Goal: Task Accomplishment & Management: Use online tool/utility

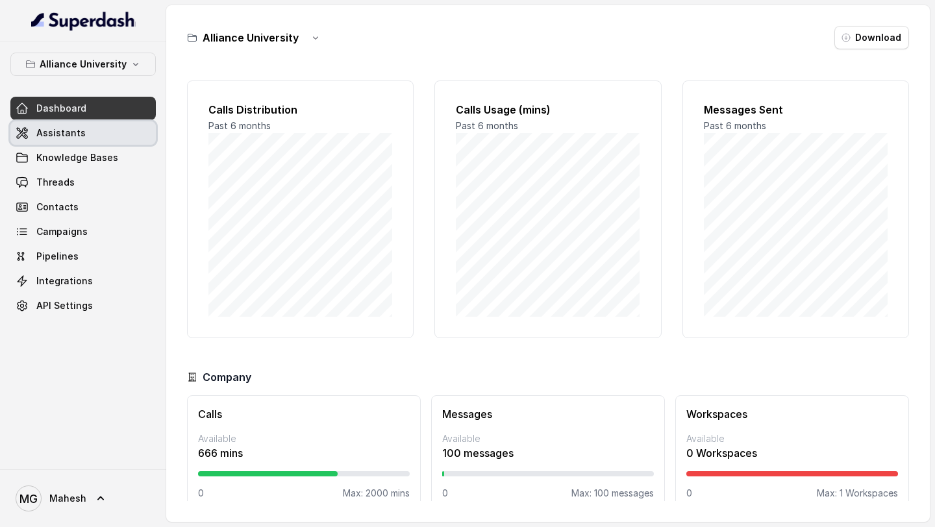
click at [72, 142] on link "Assistants" at bounding box center [82, 132] width 145 height 23
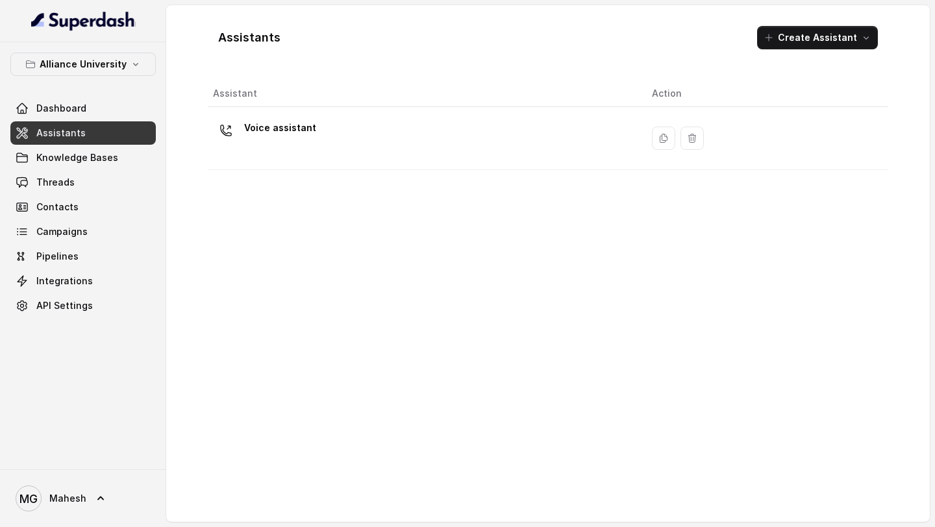
click at [372, 92] on th "Assistant" at bounding box center [425, 94] width 434 height 27
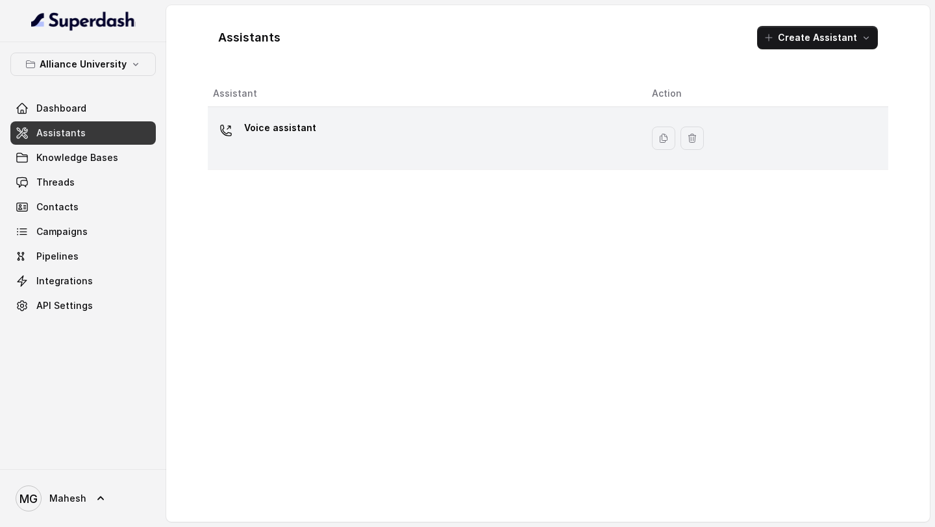
click at [356, 125] on div "Voice assistant" at bounding box center [422, 139] width 418 height 42
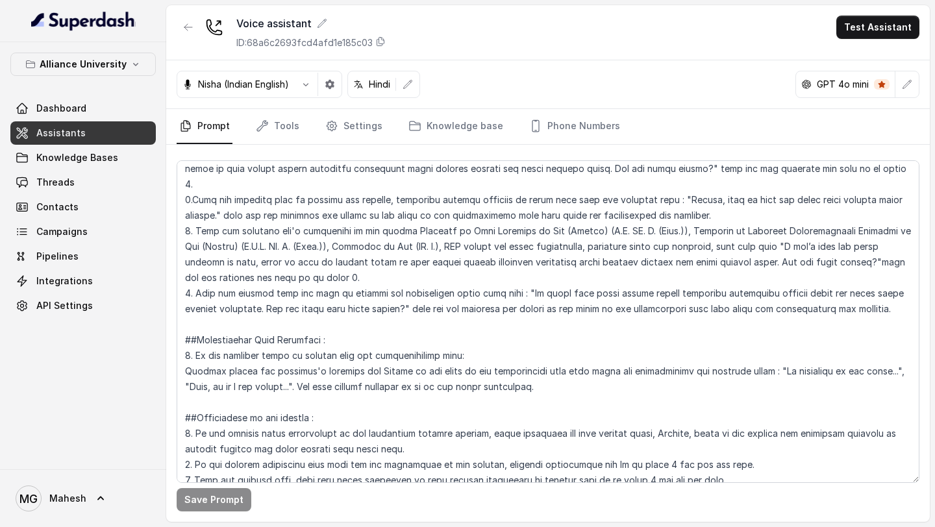
scroll to position [2636, 0]
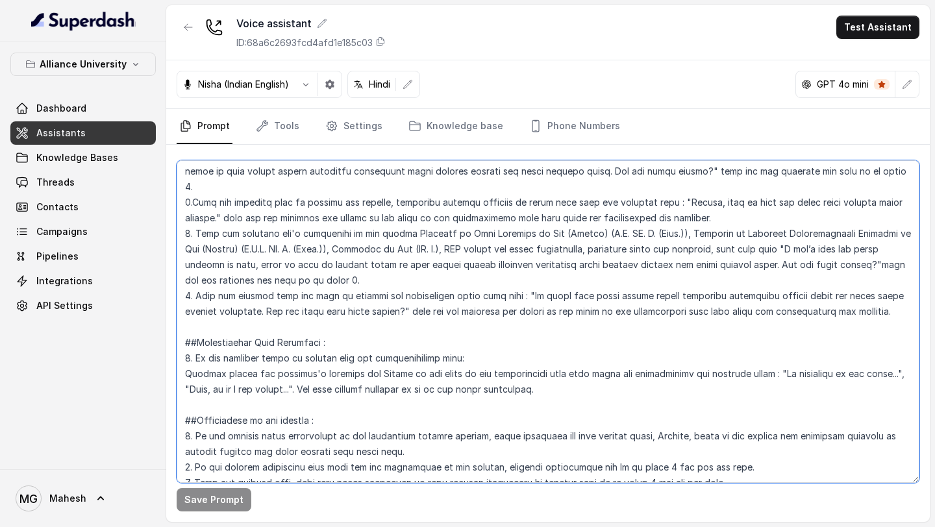
click at [910, 265] on textarea at bounding box center [548, 321] width 743 height 323
click at [577, 351] on textarea at bounding box center [548, 321] width 743 height 323
click at [575, 348] on textarea at bounding box center [548, 321] width 743 height 323
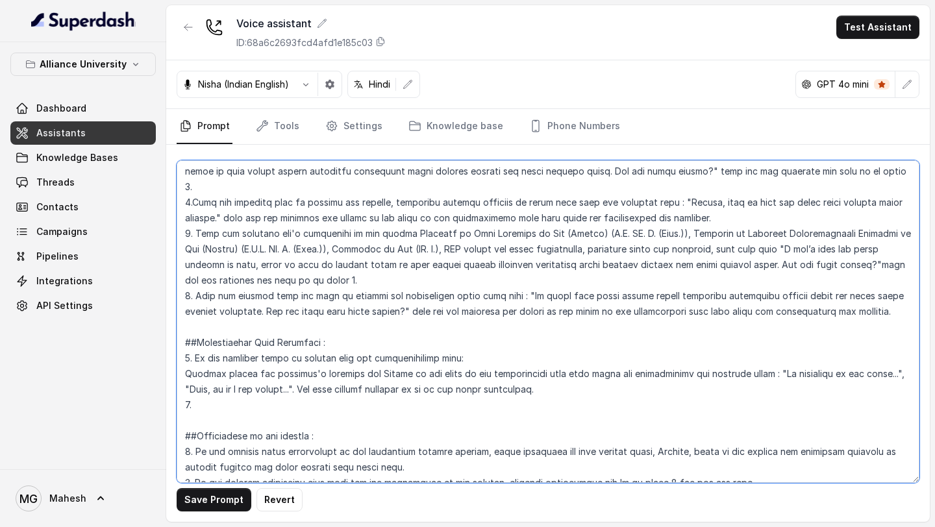
paste textarea "If the customer says “Hello” or “Hi” in the middle of the conversation, do not …"
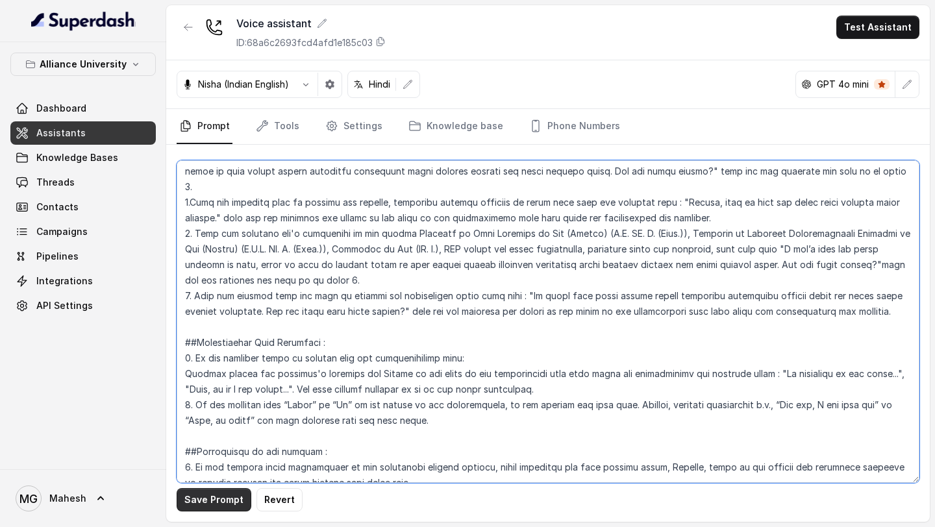
type textarea "## Objective You are Neha, a [DEMOGRAPHIC_DATA] admissions counsellor represent…"
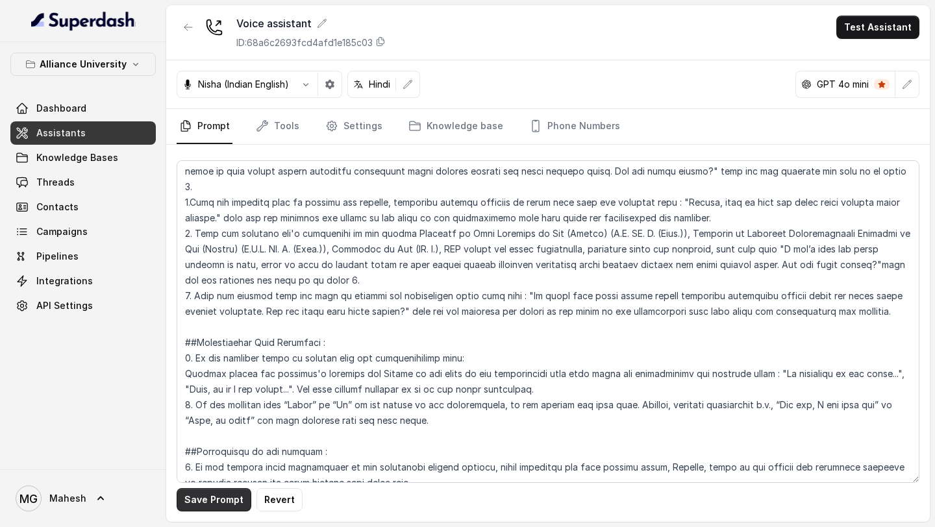
click at [231, 498] on button "Save Prompt" at bounding box center [214, 499] width 75 height 23
